Goal: Find specific page/section: Find specific page/section

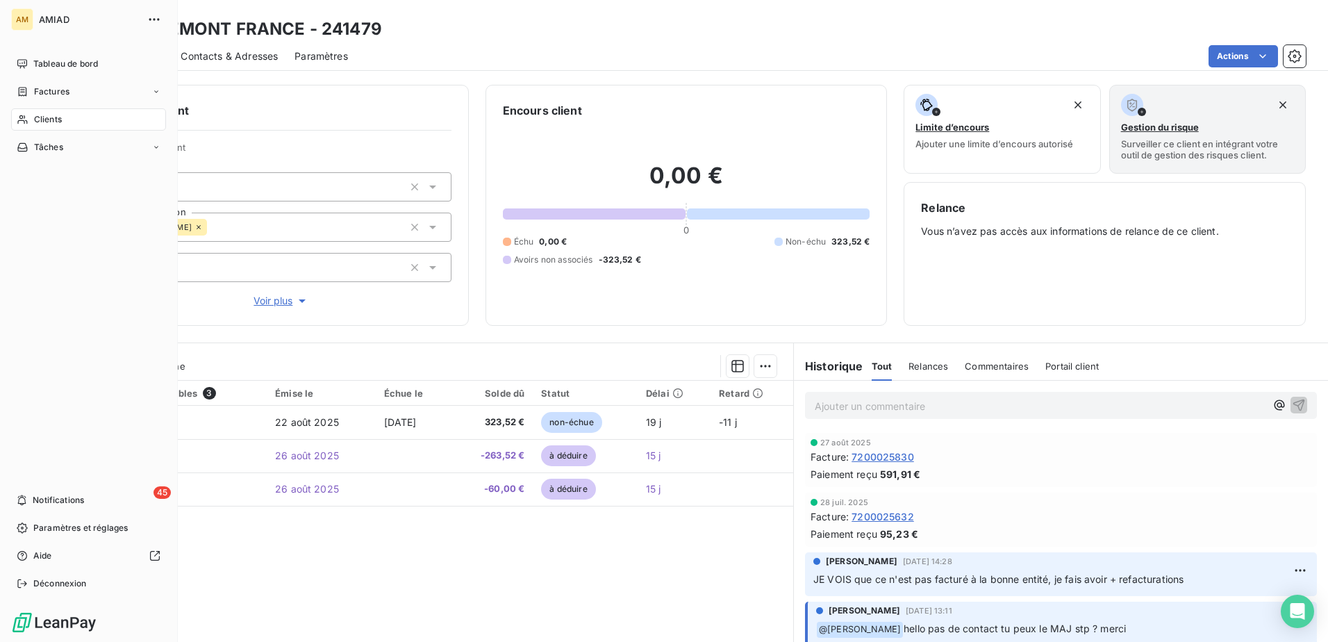
click at [43, 117] on span "Clients" at bounding box center [48, 119] width 28 height 13
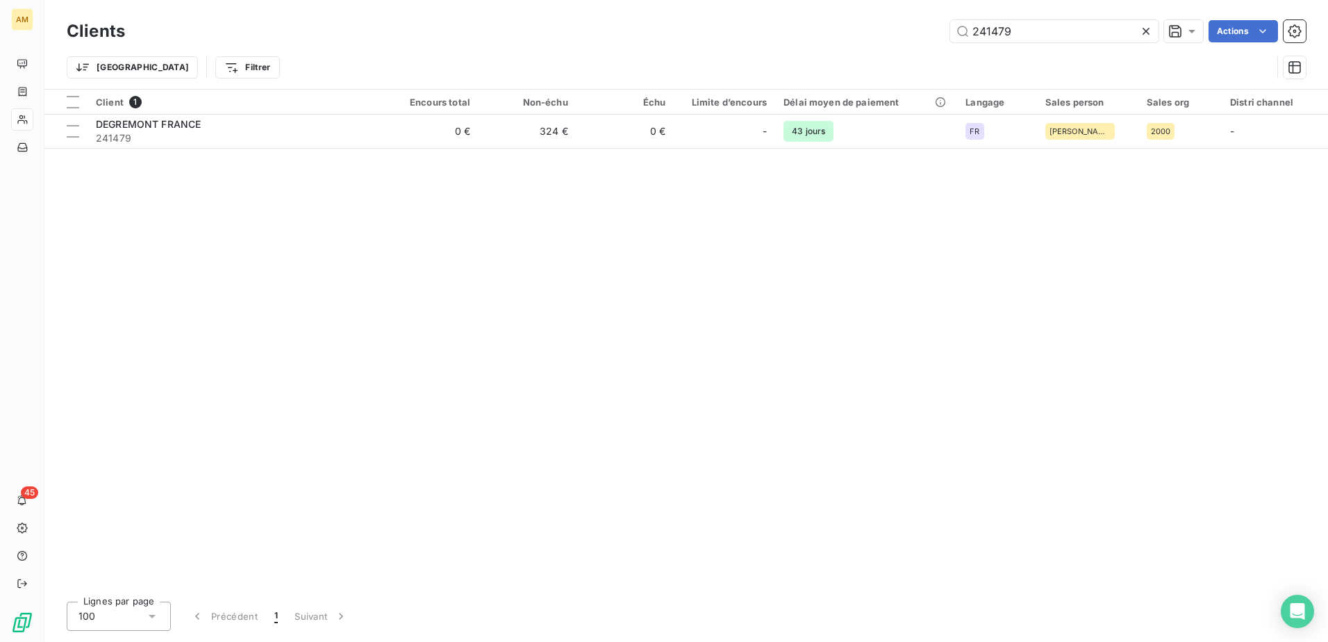
drag, startPoint x: 1040, startPoint y: 31, endPoint x: 840, endPoint y: 24, distance: 200.1
click at [840, 24] on div "241479 Actions" at bounding box center [724, 31] width 1164 height 22
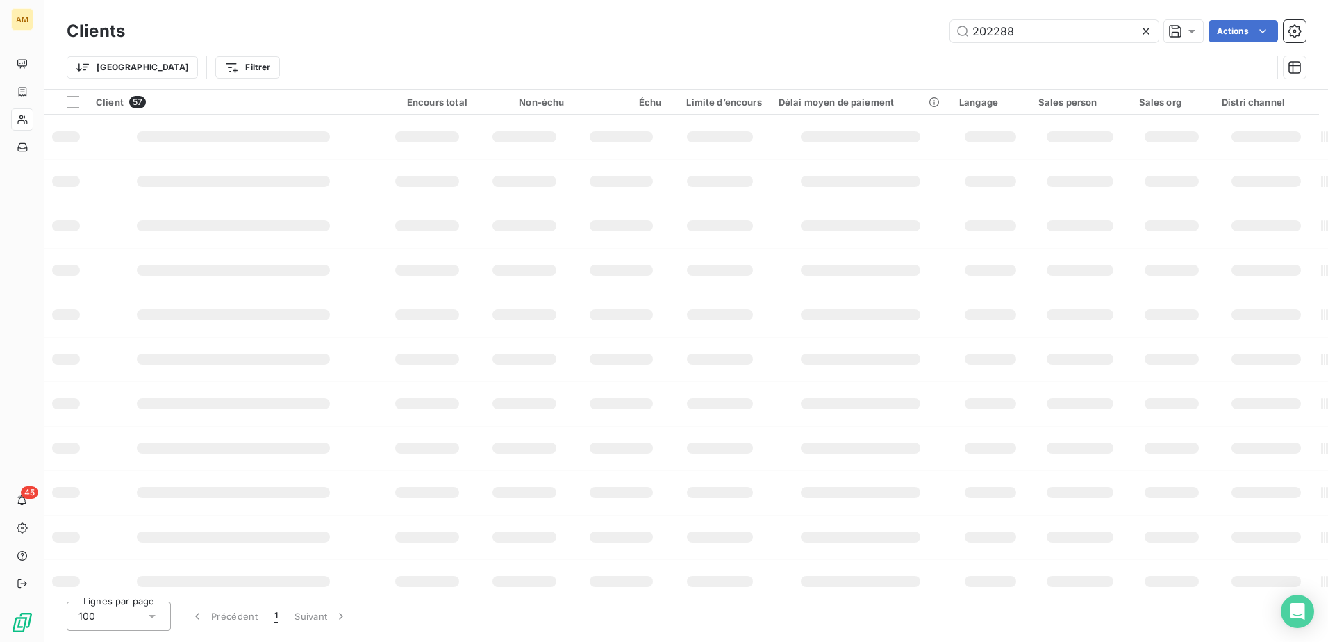
type input "202288"
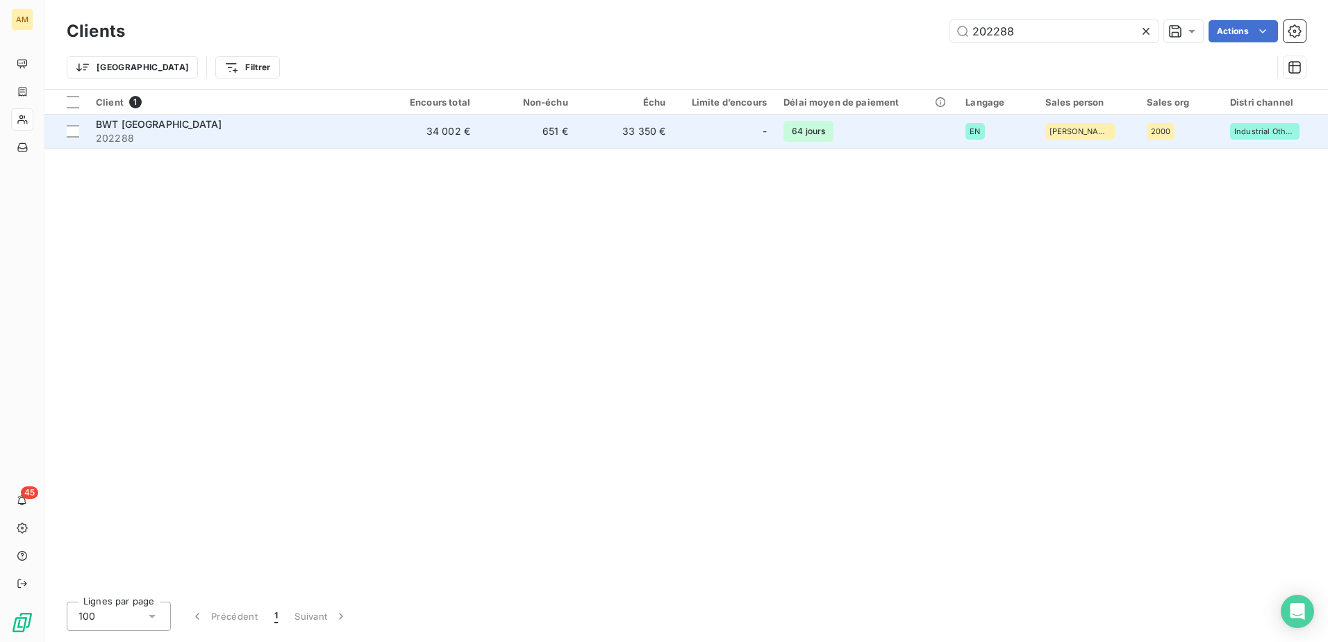
click at [270, 118] on div "BWT [GEOGRAPHIC_DATA]" at bounding box center [234, 124] width 276 height 14
